Goal: Task Accomplishment & Management: Use online tool/utility

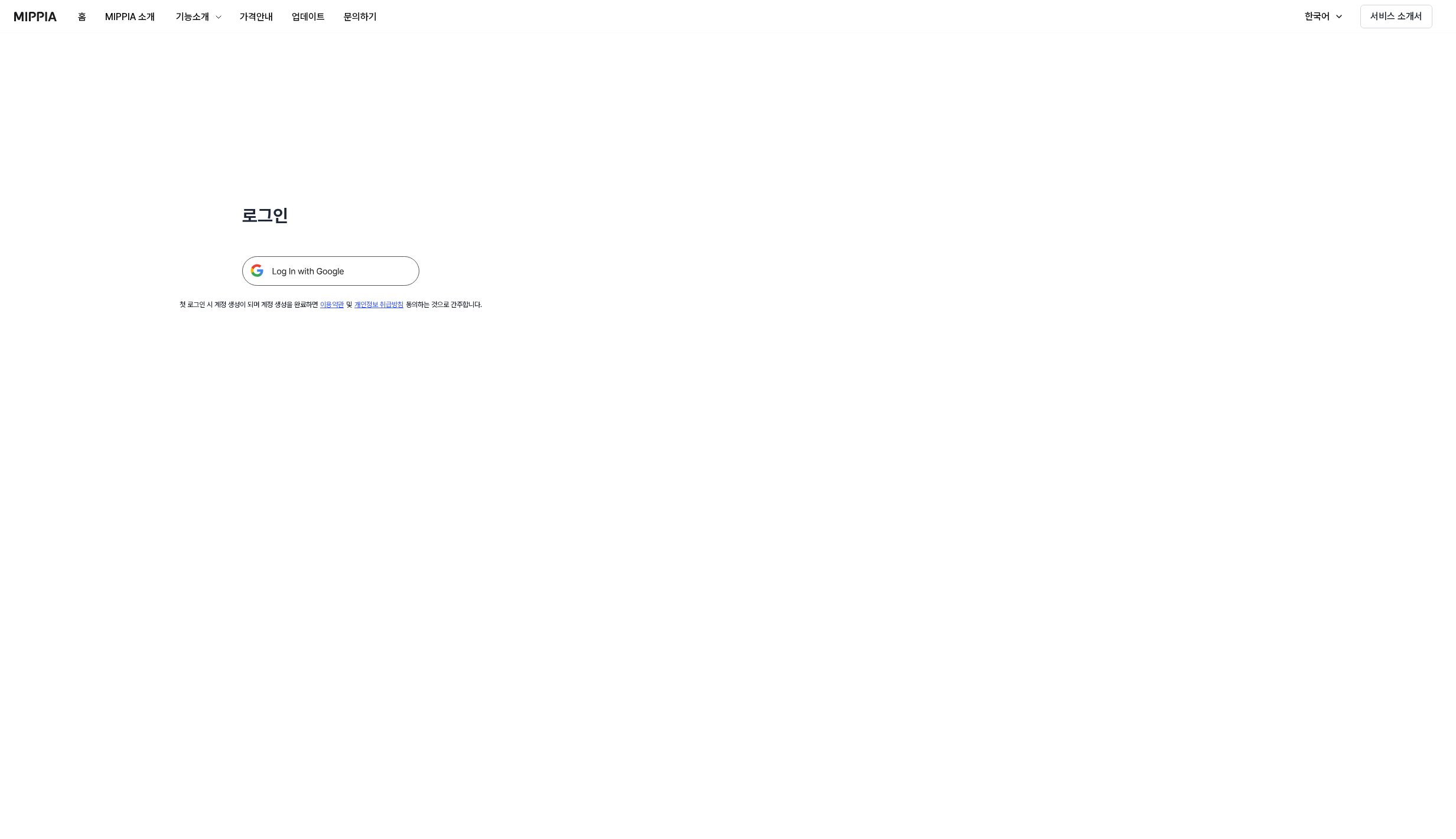
click at [287, 272] on img at bounding box center [331, 271] width 177 height 30
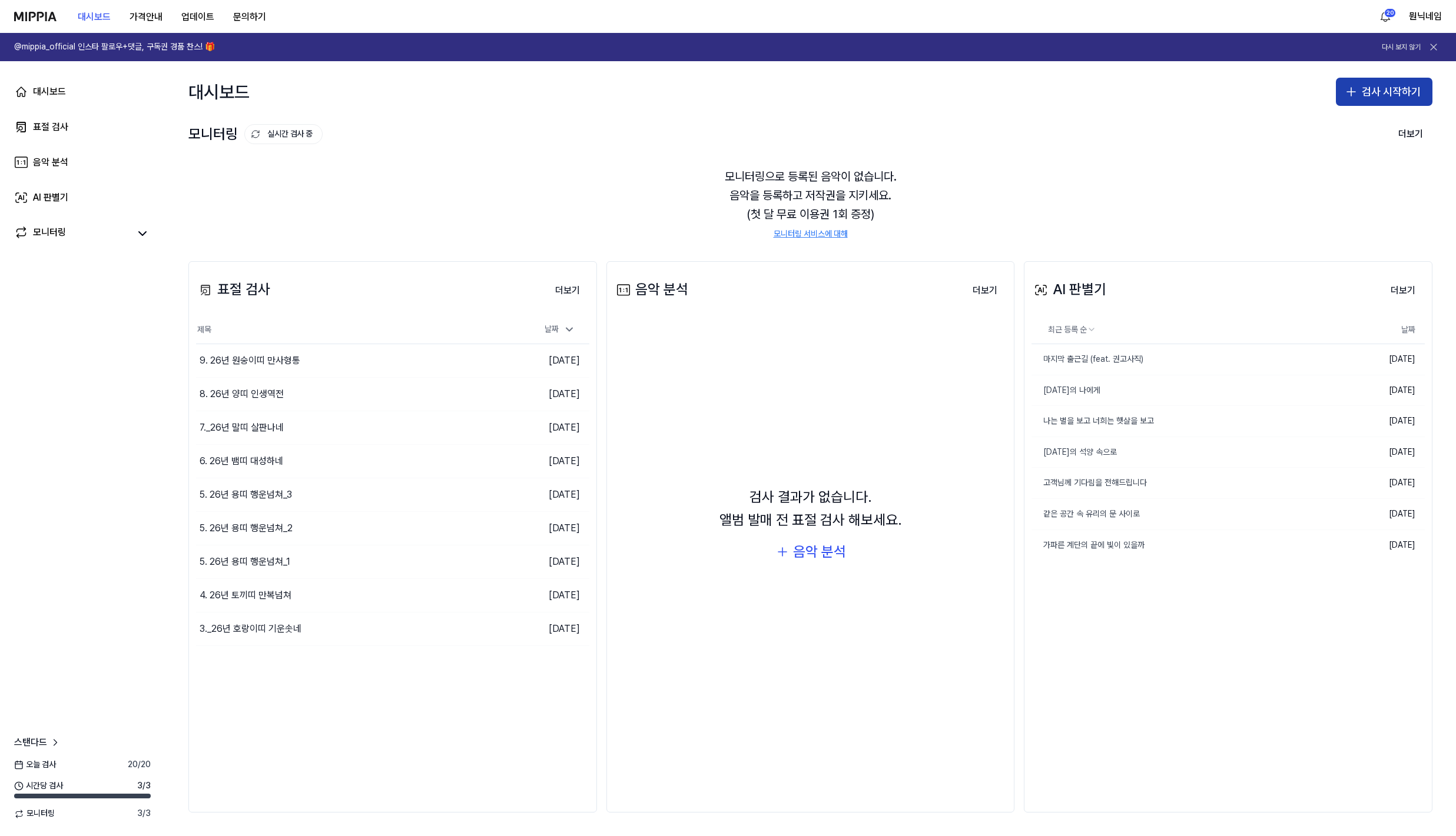
click at [1370, 92] on button "검사 시작하기" at bounding box center [1383, 92] width 96 height 28
click at [1328, 128] on div "표절 검사" at bounding box center [1337, 124] width 30 height 12
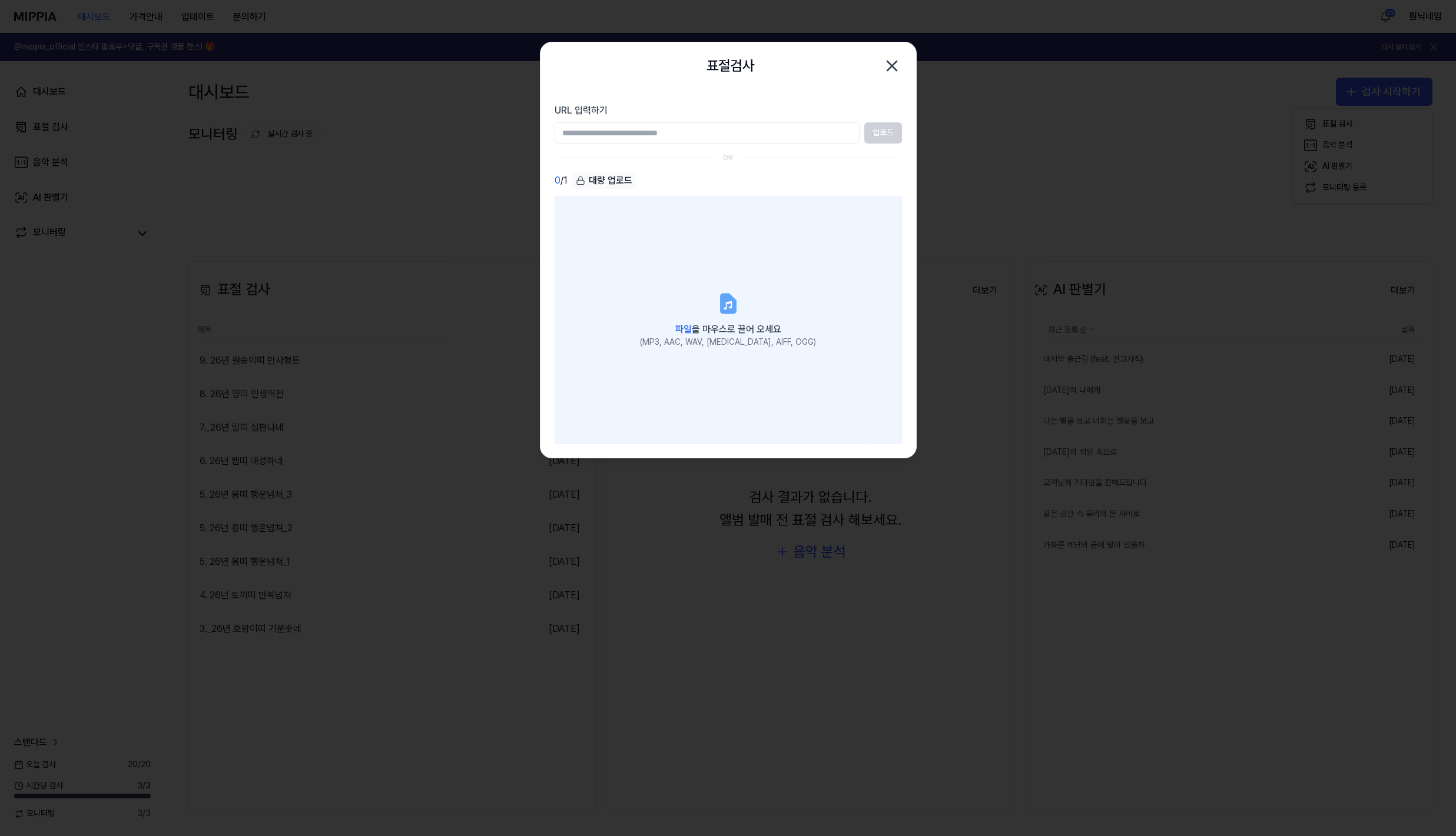
click at [799, 289] on label "파일 을 마우스로 끌어 오세요 (MP3, AAC, WAV, [MEDICAL_DATA], AIFF, OGG)" at bounding box center [728, 319] width 347 height 247
click at [0, 0] on input "파일 을 마우스로 끌어 오세요 (MP3, AAC, WAV, [MEDICAL_DATA], AIFF, OGG)" at bounding box center [0, 0] width 0 height 0
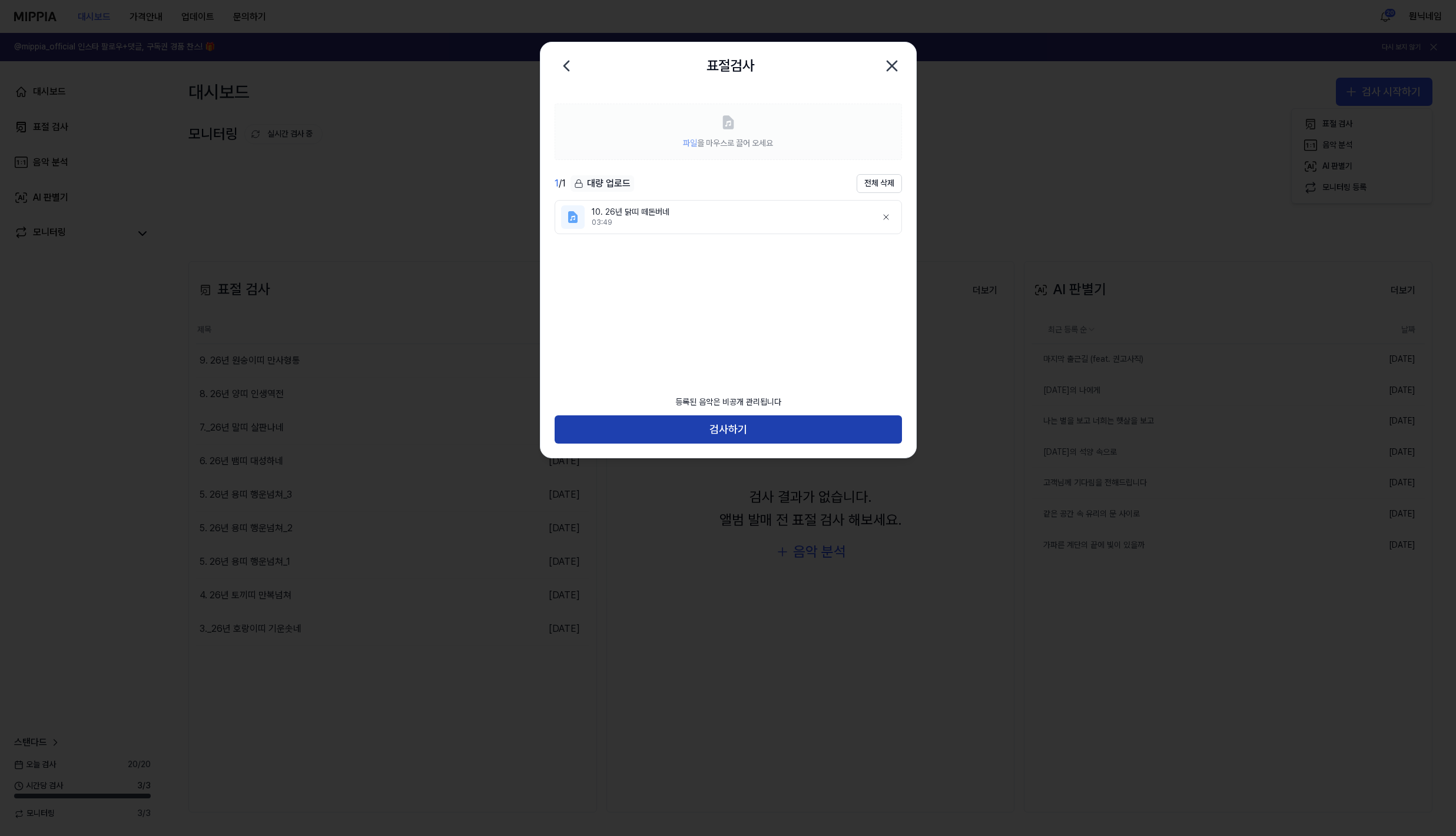
click at [766, 433] on button "검사하기" at bounding box center [728, 429] width 347 height 28
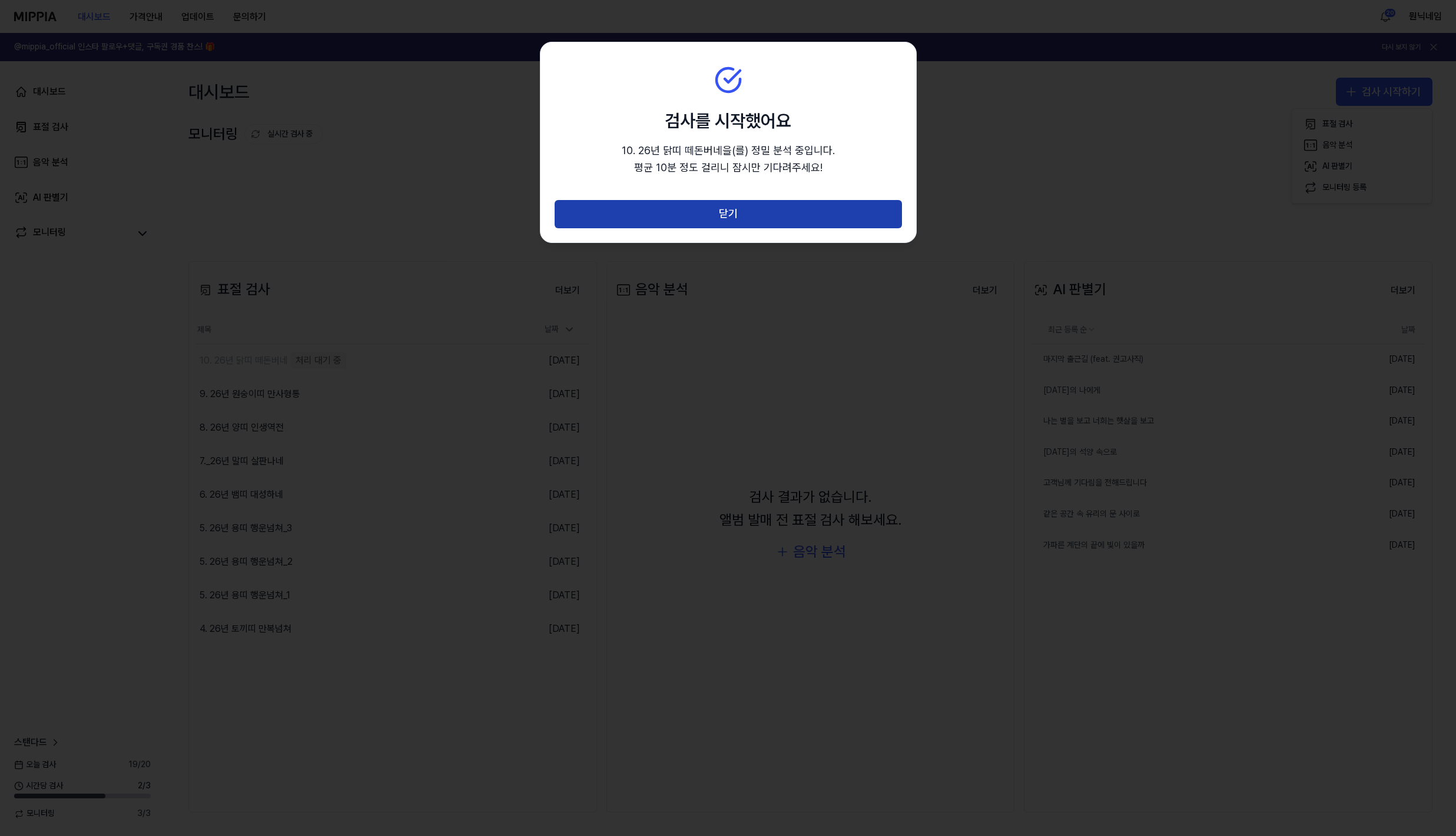
click at [731, 219] on button "닫기" at bounding box center [728, 214] width 347 height 28
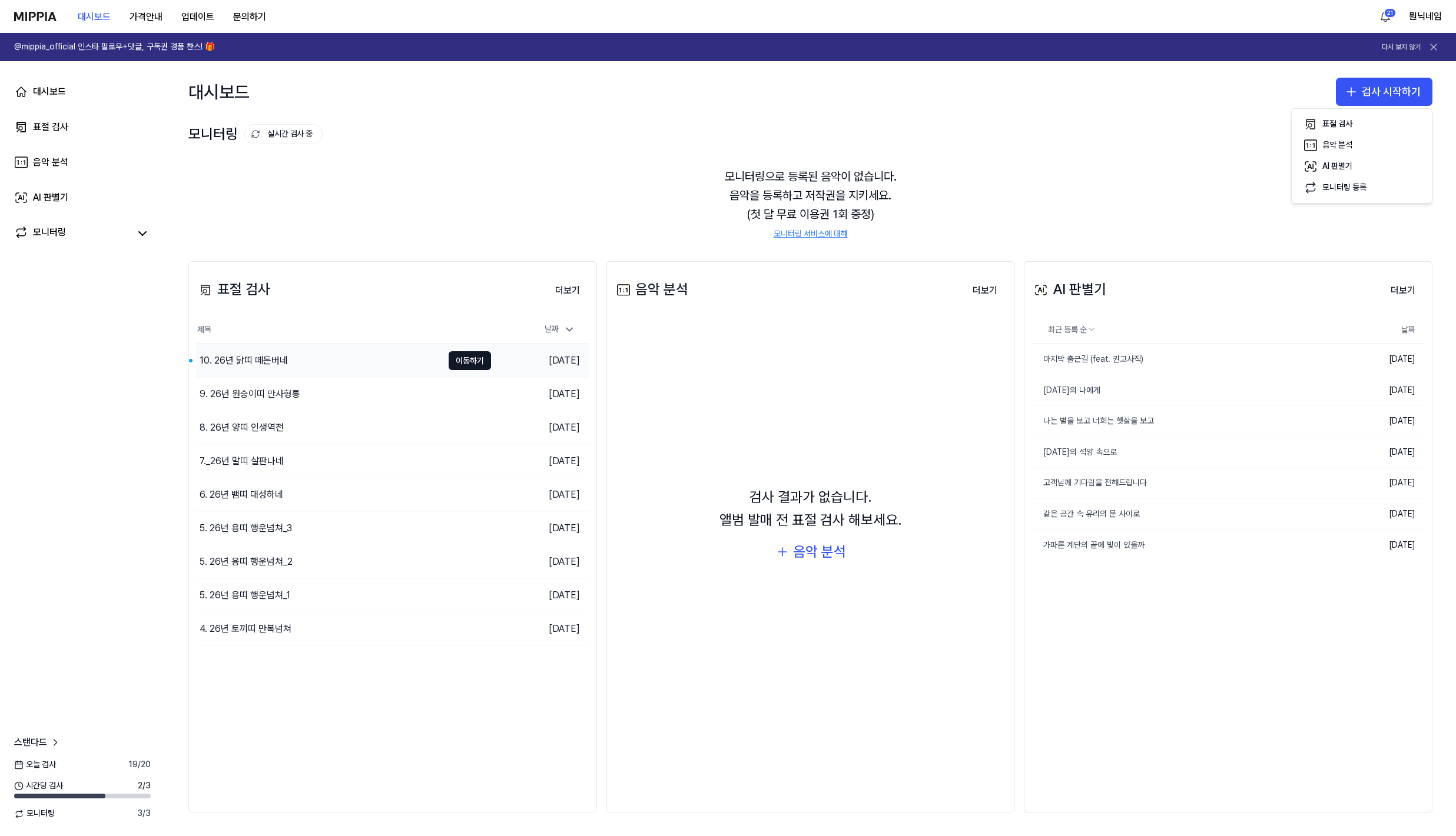
click at [256, 352] on div "10. 26년 닭띠 떼돈버네" at bounding box center [319, 361] width 247 height 33
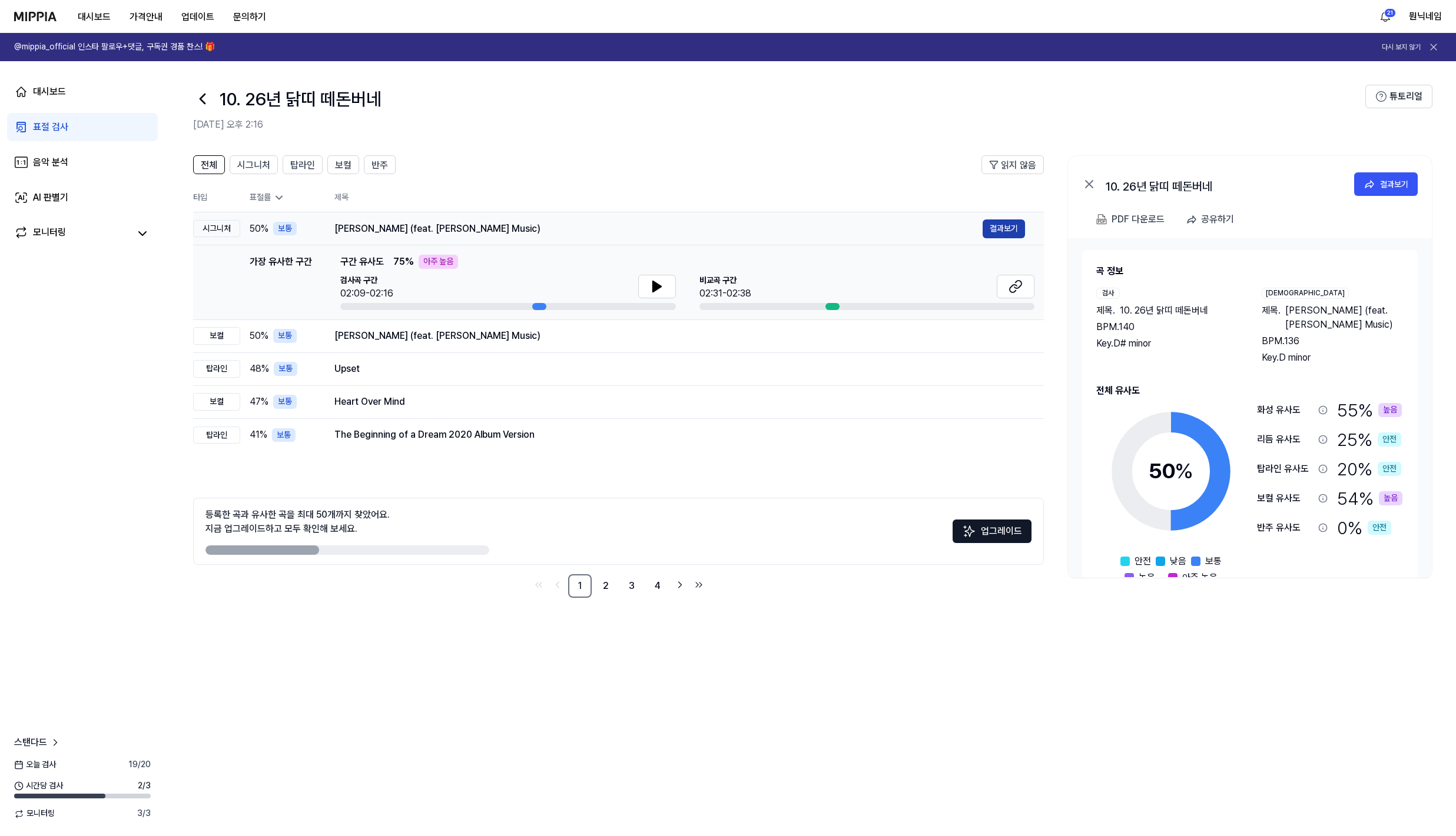
click at [997, 227] on button "결과보기" at bounding box center [1003, 228] width 43 height 19
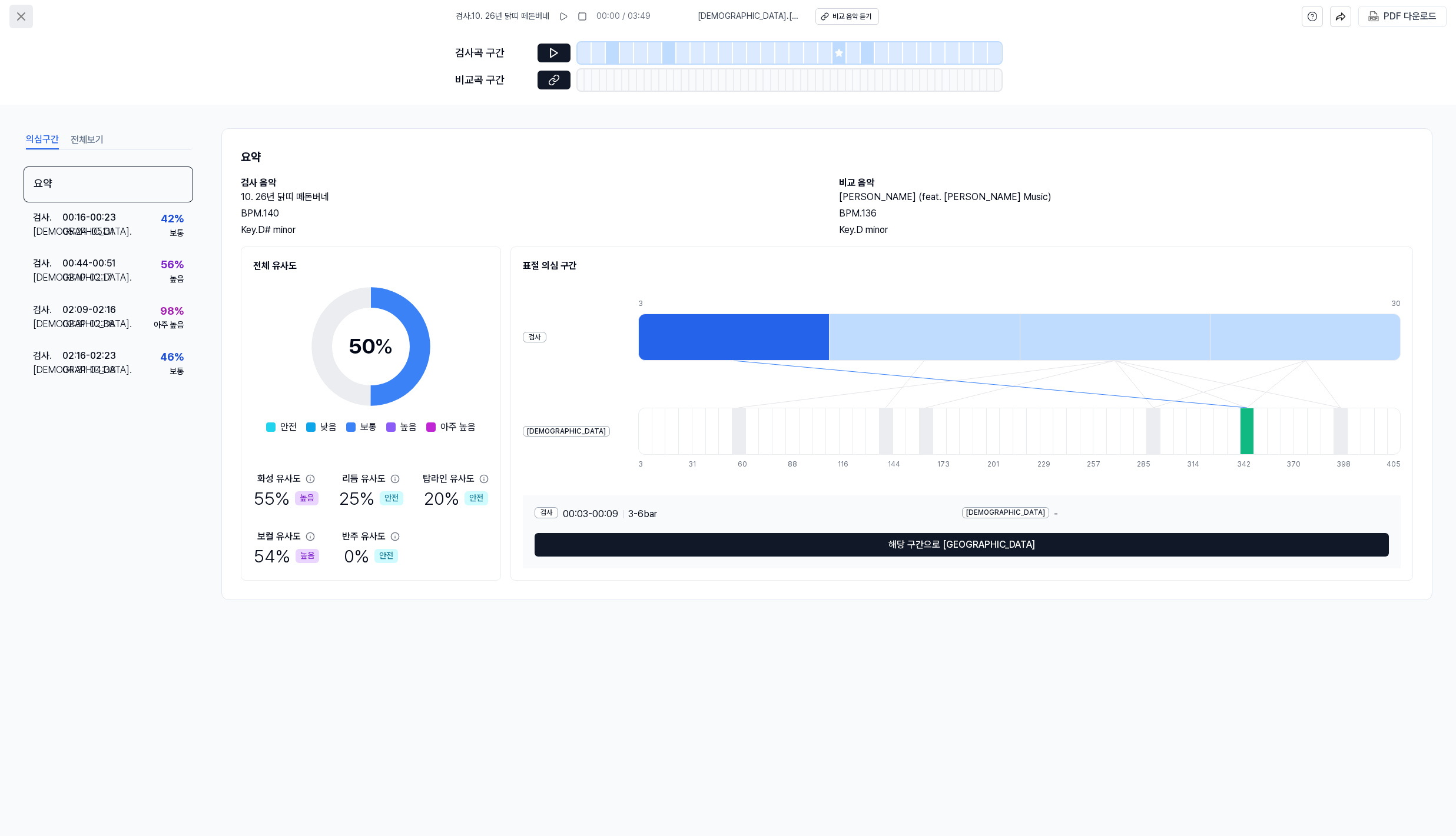
click at [28, 17] on icon at bounding box center [22, 16] width 14 height 14
